Goal: Transaction & Acquisition: Purchase product/service

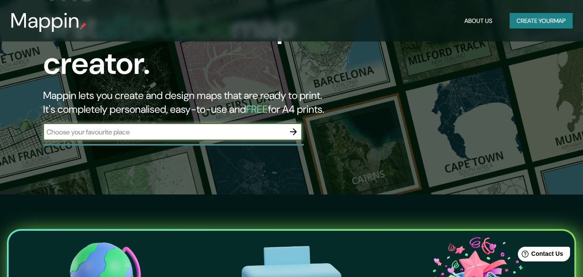
scroll to position [86, 0]
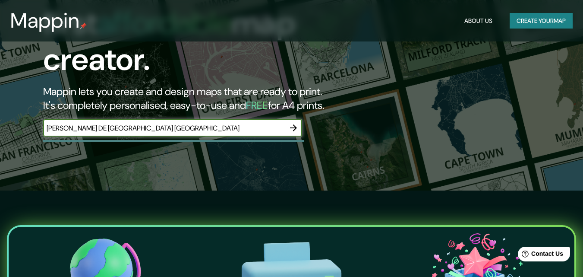
type input "[PERSON_NAME] DE [GEOGRAPHIC_DATA] [GEOGRAPHIC_DATA]"
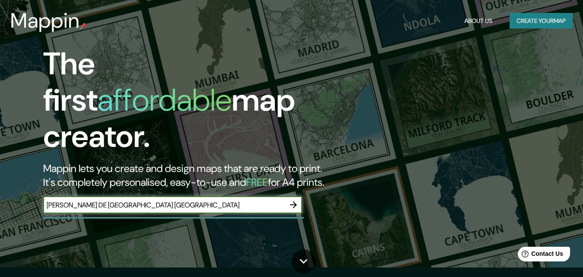
scroll to position [0, 0]
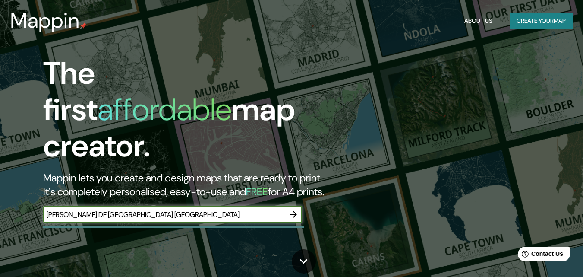
click at [297, 209] on icon "button" at bounding box center [293, 214] width 10 height 10
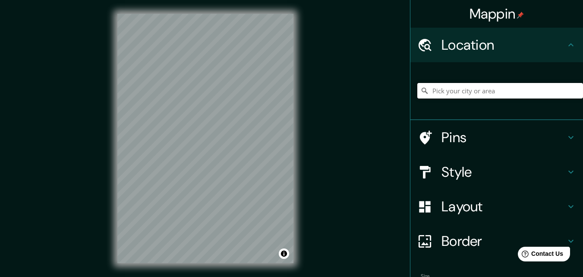
click at [438, 92] on input "Pick your city or area" at bounding box center [500, 91] width 166 height 16
type input "[GEOGRAPHIC_DATA]"
click at [468, 91] on input "[GEOGRAPHIC_DATA]" at bounding box center [500, 91] width 166 height 16
click at [501, 44] on h4 "Location" at bounding box center [504, 44] width 124 height 17
click at [500, 92] on input "[GEOGRAPHIC_DATA]" at bounding box center [500, 91] width 166 height 16
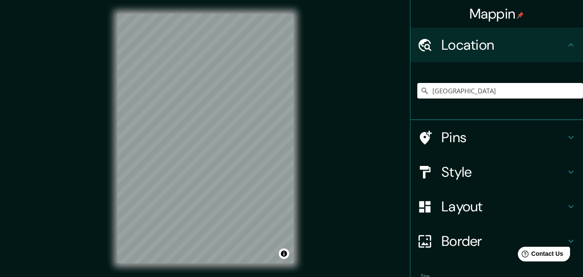
click at [204, 12] on div "© Mapbox © OpenStreetMap Improve this map" at bounding box center [206, 138] width 204 height 277
click at [534, 135] on h4 "Pins" at bounding box center [504, 137] width 124 height 17
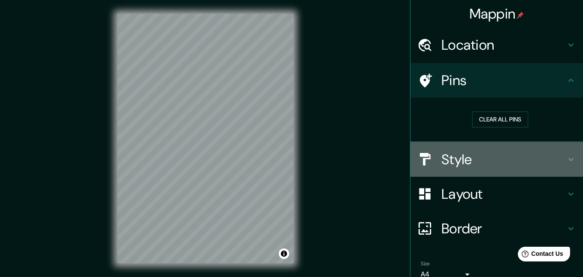
click at [543, 151] on h4 "Style" at bounding box center [504, 159] width 124 height 17
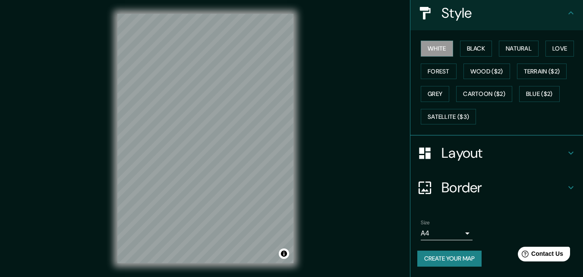
click at [517, 142] on div "Layout" at bounding box center [497, 153] width 173 height 35
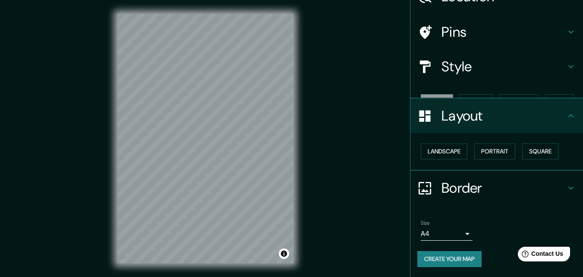
scroll to position [34, 0]
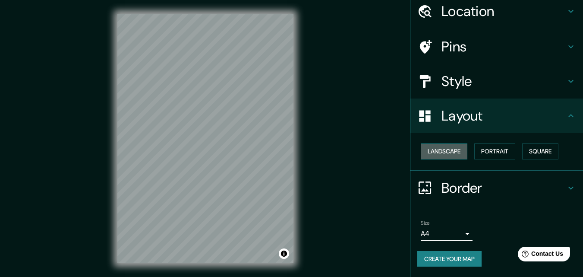
click at [443, 151] on button "Landscape" at bounding box center [444, 151] width 47 height 16
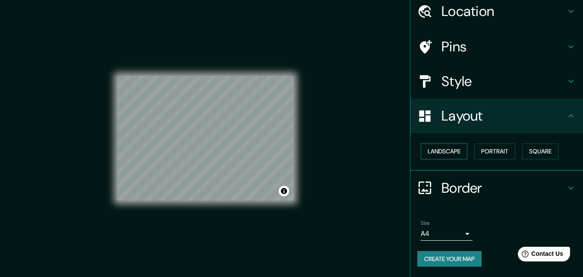
click at [443, 151] on button "Landscape" at bounding box center [444, 151] width 47 height 16
click at [500, 151] on button "Portrait" at bounding box center [494, 151] width 41 height 16
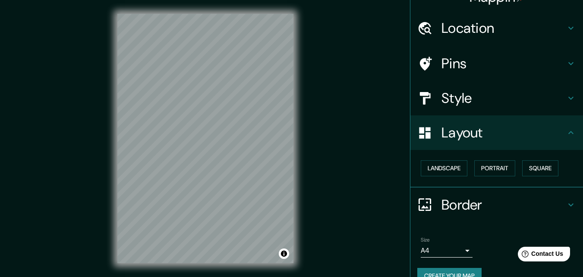
scroll to position [0, 0]
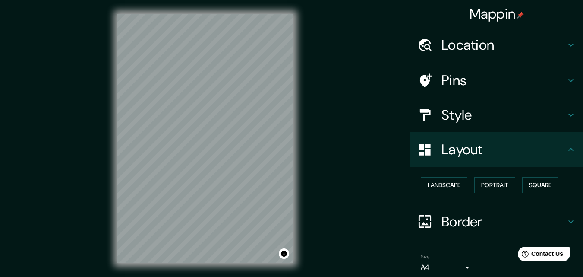
click at [494, 126] on div "Style" at bounding box center [497, 115] width 173 height 35
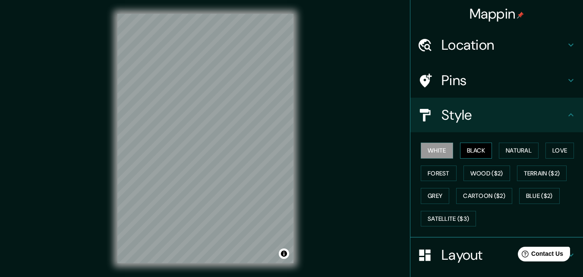
click at [482, 146] on button "Black" at bounding box center [476, 150] width 32 height 16
click at [512, 148] on button "Natural" at bounding box center [519, 150] width 40 height 16
